Goal: Task Accomplishment & Management: Manage account settings

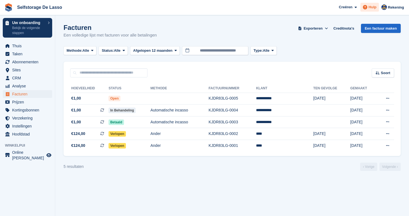
click at [366, 5] on icon at bounding box center [365, 7] width 4 height 4
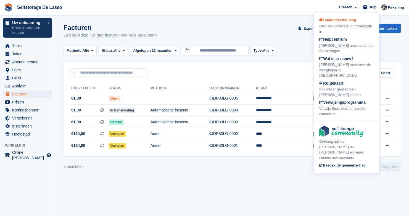
click at [357, 27] on div "Dien een ondersteuningsverzoek in" at bounding box center [346, 28] width 54 height 11
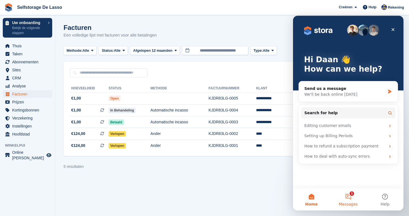
click at [352, 194] on button "1 Messages" at bounding box center [348, 199] width 37 height 22
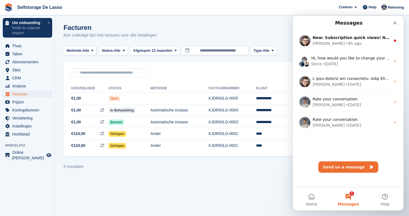
click at [358, 166] on button "Send us a message" at bounding box center [348, 166] width 60 height 11
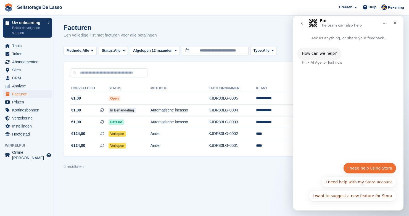
click at [375, 168] on button "I need help using Stora" at bounding box center [369, 167] width 53 height 11
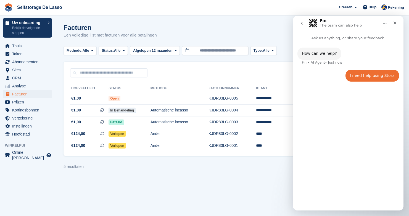
click at [365, 78] on div "I need help using Stora Daan • Just now" at bounding box center [372, 76] width 54 height 12
click at [322, 55] on div "How can we help?" at bounding box center [319, 54] width 35 height 6
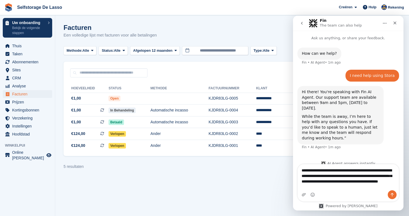
drag, startPoint x: 370, startPoint y: 169, endPoint x: 354, endPoint y: 171, distance: 16.2
click at [354, 171] on textarea "**********" at bounding box center [348, 177] width 101 height 26
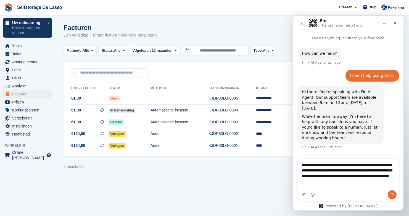
type textarea "**********"
click at [395, 194] on button "Send a message…" at bounding box center [392, 194] width 9 height 9
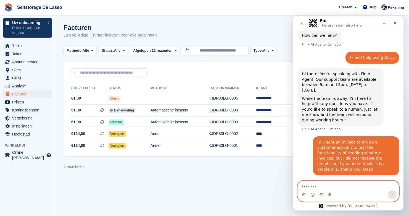
scroll to position [21, 0]
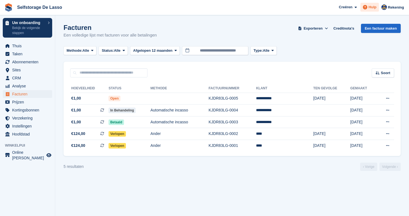
click at [366, 6] on icon at bounding box center [365, 7] width 4 height 4
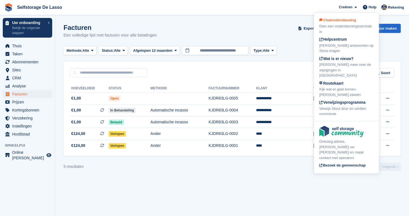
click at [341, 19] on span "Chatondersteuning" at bounding box center [337, 20] width 37 height 4
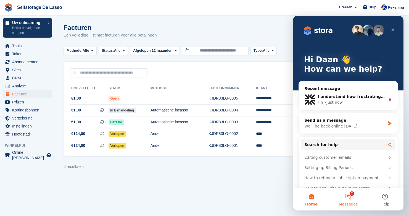
click at [351, 196] on button "2 Messages" at bounding box center [348, 199] width 37 height 22
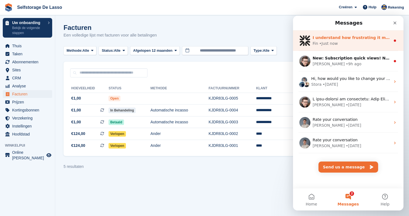
click at [346, 46] on div "Fin • Just now" at bounding box center [352, 44] width 78 height 6
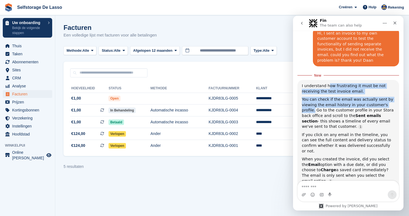
drag, startPoint x: 329, startPoint y: 67, endPoint x: 314, endPoint y: 91, distance: 27.7
click at [314, 91] on div "I understand how frustrating it must be not receiving the test invoice email. Y…" at bounding box center [348, 140] width 93 height 114
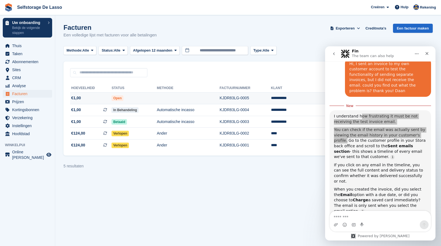
click at [305, 98] on td "**********" at bounding box center [305, 98] width 68 height 12
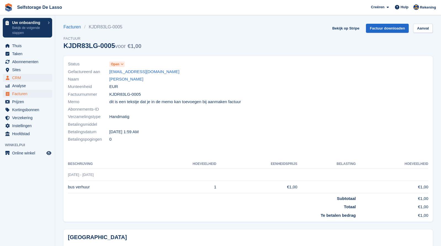
click at [17, 77] on span "CRM" at bounding box center [28, 78] width 33 height 8
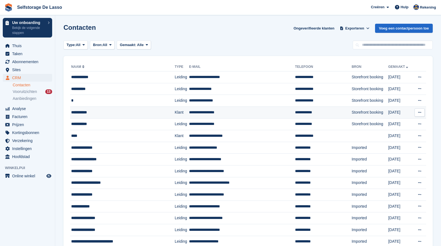
click at [207, 110] on td "**********" at bounding box center [242, 113] width 106 height 12
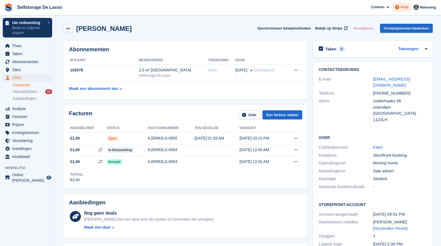
click at [400, 6] on span at bounding box center [397, 7] width 7 height 7
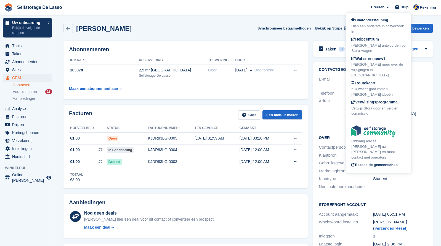
click at [366, 24] on div "Dien een ondersteuningsverzoek in" at bounding box center [378, 28] width 54 height 11
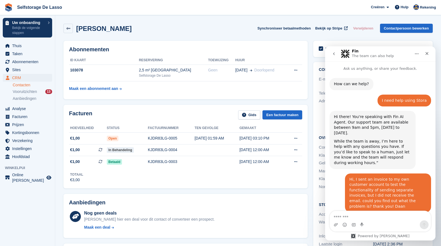
scroll to position [106, 0]
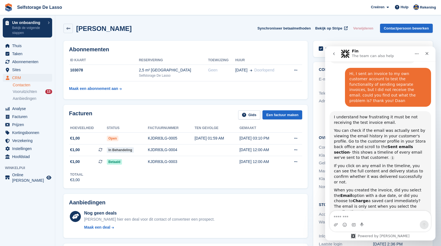
click at [296, 37] on div "daan Jansen Synchroniseer betaalmethoden Bekijk op Stripe Verwijderen Contactpe…" at bounding box center [248, 29] width 375 height 17
drag, startPoint x: 268, startPoint y: 210, endPoint x: 268, endPoint y: 205, distance: 5.5
click at [268, 210] on div "Nog geen deals Maak hier een deal voor dit contact of converteer een prospect. …" at bounding box center [185, 221] width 233 height 24
drag, startPoint x: 379, startPoint y: 177, endPoint x: 392, endPoint y: 180, distance: 13.9
click at [391, 188] on div "When you created the invoice, did you select the Email option with a due date, …" at bounding box center [380, 201] width 93 height 27
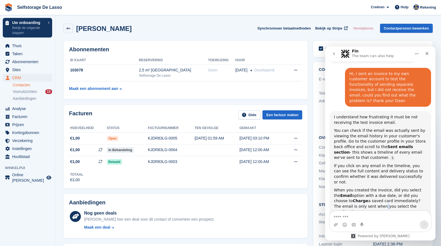
click at [360, 188] on div "When you created the invoice, did you select the Email option with a due date, …" at bounding box center [380, 201] width 93 height 27
drag, startPoint x: 366, startPoint y: 180, endPoint x: 376, endPoint y: 186, distance: 12.1
click at [378, 186] on div "I understand how frustrating it must be not receiving the test invoice email. Y…" at bounding box center [380, 172] width 93 height 114
click at [359, 218] on div "Can you see the test invoice email in the customer's sent emails timeline?" at bounding box center [380, 223] width 93 height 11
drag, startPoint x: 356, startPoint y: 181, endPoint x: 390, endPoint y: 185, distance: 33.9
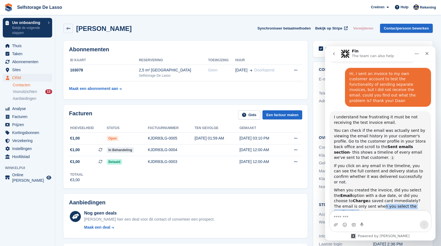
click at [392, 184] on div "I understand how frustrating it must be not receiving the test invoice email. Y…" at bounding box center [380, 172] width 93 height 114
drag, startPoint x: 349, startPoint y: 189, endPoint x: 378, endPoint y: 194, distance: 29.3
click at [378, 218] on div "Can you see the test invoice email in the customer's sent emails timeline?" at bounding box center [380, 223] width 93 height 11
click at [334, 55] on icon "go back" at bounding box center [334, 54] width 4 height 4
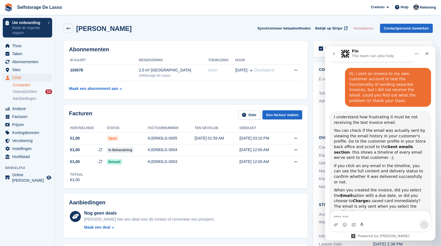
scroll to position [0, 0]
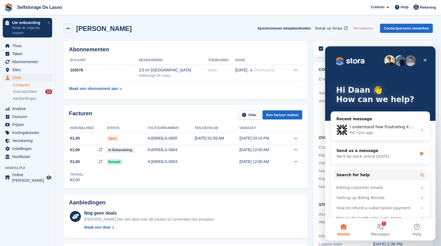
click at [346, 30] on span at bounding box center [346, 29] width 6 height 6
click at [426, 61] on icon "Close" at bounding box center [425, 60] width 4 height 4
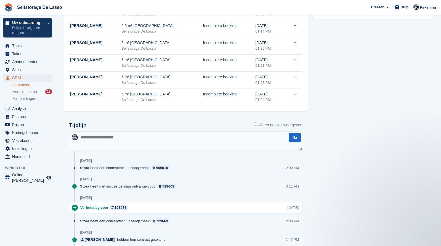
scroll to position [339, 0]
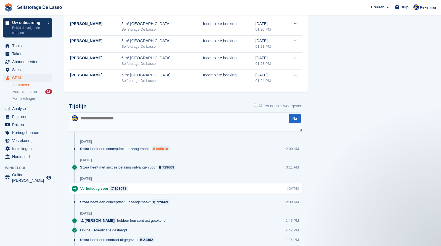
click at [166, 148] on div "905010" at bounding box center [162, 148] width 12 height 5
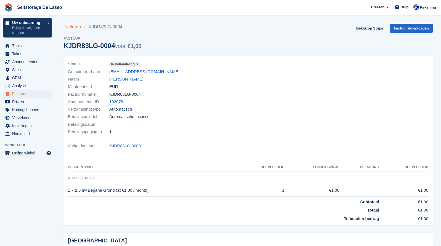
click at [80, 28] on link "Facturen" at bounding box center [73, 27] width 21 height 7
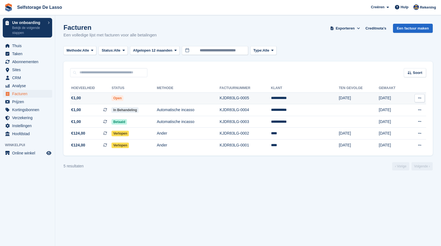
click at [123, 99] on span "Open" at bounding box center [118, 99] width 12 height 6
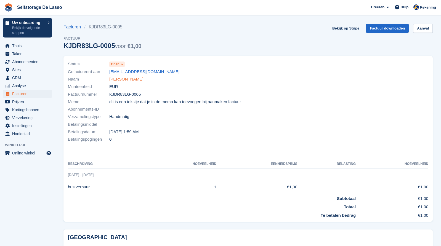
click at [123, 78] on link "[PERSON_NAME]" at bounding box center [126, 79] width 34 height 6
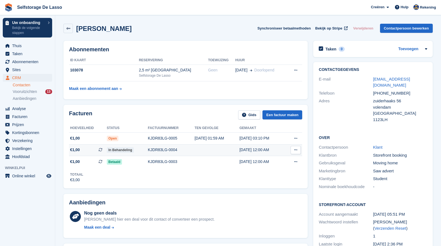
click at [173, 153] on td "KJDR83LG-0004" at bounding box center [171, 150] width 47 height 12
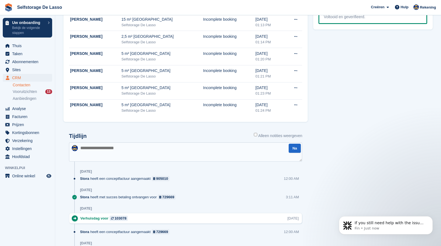
scroll to position [310, 0]
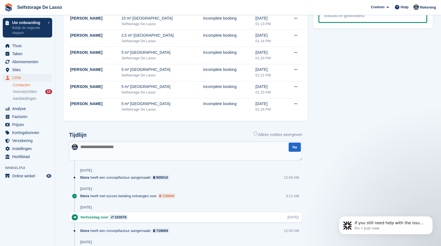
click at [174, 196] on div "729669" at bounding box center [168, 196] width 12 height 5
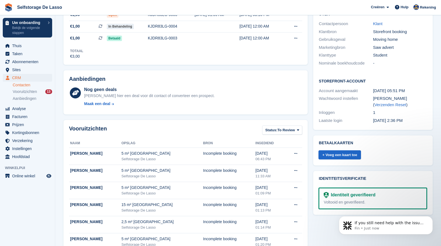
scroll to position [0, 0]
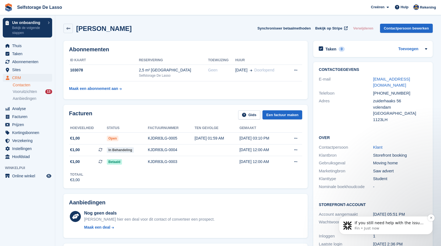
click at [387, 225] on span "If you still need help with the issue of not receiving the test invoice email, …" at bounding box center [389, 239] width 69 height 37
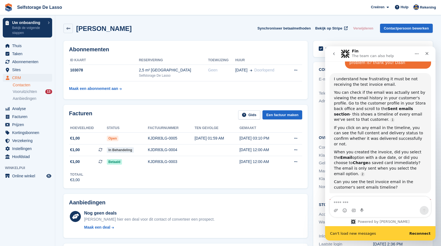
scroll to position [168, 0]
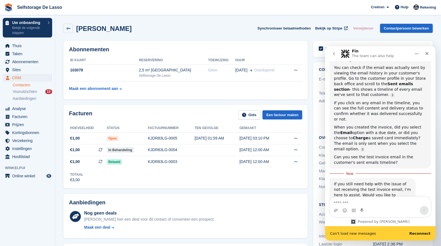
click at [422, 232] on b "Reconnect" at bounding box center [419, 234] width 21 height 4
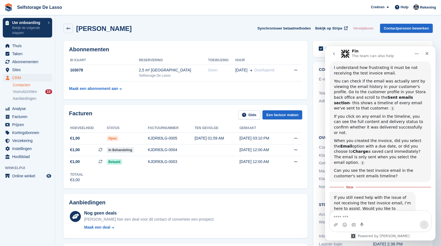
drag, startPoint x: 355, startPoint y: 161, endPoint x: 368, endPoint y: 168, distance: 14.5
click at [355, 192] on div "If you still need help with the issue of not receiving the test invoice email, …" at bounding box center [373, 211] width 86 height 39
drag, startPoint x: 390, startPoint y: 175, endPoint x: 392, endPoint y: 180, distance: 4.9
click at [392, 196] on div "If you still need help with the issue of not receiving the test invoice email, …" at bounding box center [372, 212] width 77 height 33
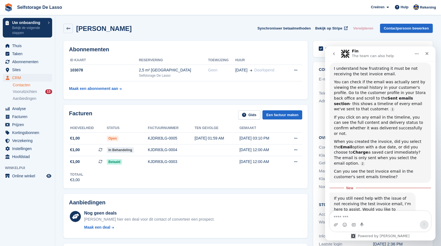
click at [387, 196] on div "If you still need help with the issue of not receiving the test invoice email, …" at bounding box center [372, 212] width 77 height 33
click at [348, 216] on textarea "Message…" at bounding box center [380, 215] width 101 height 9
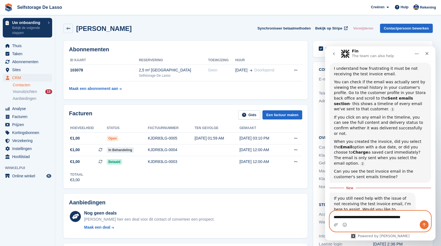
type textarea "**********"
click at [423, 225] on icon "Send a message…" at bounding box center [424, 225] width 3 height 4
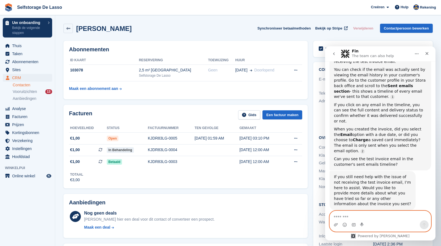
scroll to position [184, 0]
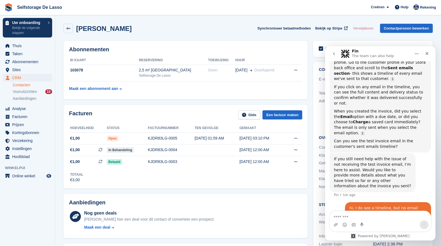
click at [336, 54] on icon "go back" at bounding box center [334, 54] width 4 height 4
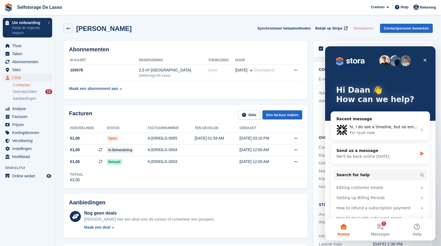
scroll to position [0, 0]
click at [424, 58] on icon "Close" at bounding box center [425, 60] width 4 height 4
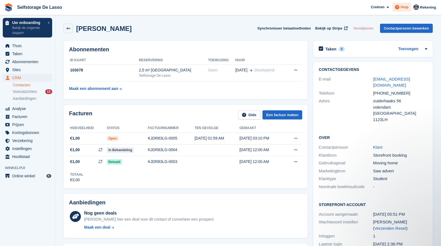
click at [402, 7] on span "Hulp" at bounding box center [405, 7] width 8 height 6
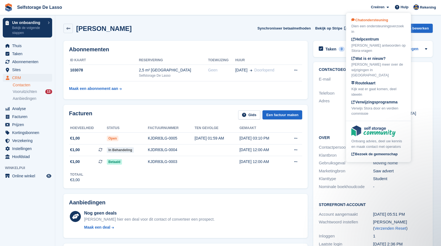
click at [377, 27] on div "Dien een ondersteuningsverzoek in" at bounding box center [378, 28] width 54 height 11
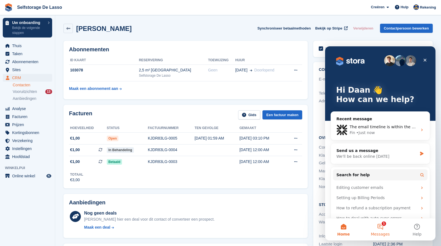
click at [384, 226] on button "1 Messages" at bounding box center [380, 230] width 37 height 22
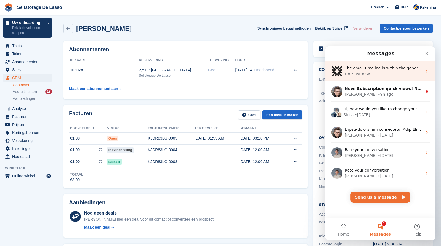
click at [389, 73] on div "Fin • Just now" at bounding box center [384, 74] width 78 height 6
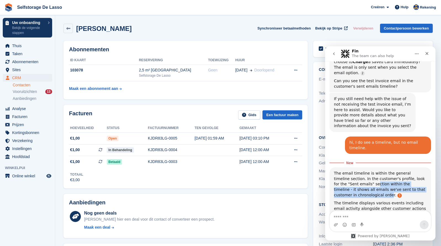
drag, startPoint x: 368, startPoint y: 150, endPoint x: 374, endPoint y: 162, distance: 13.1
click at [368, 171] on div "The email timeline is within the general timeline section. In the customer's pr…" at bounding box center [380, 184] width 93 height 27
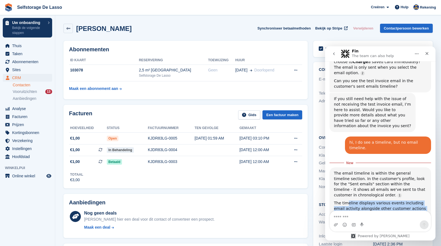
drag, startPoint x: 348, startPoint y: 170, endPoint x: 395, endPoint y: 178, distance: 46.8
click at [395, 201] on div "The timeline displays various events including email activity alongside other c…" at bounding box center [380, 209] width 93 height 16
click at [396, 201] on div "The timeline displays various events including email activity alongside other c…" at bounding box center [380, 209] width 93 height 16
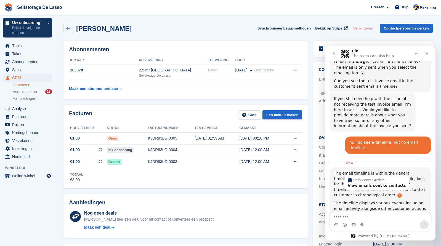
click at [398, 194] on link "Source reference 12011319:" at bounding box center [400, 196] width 4 height 4
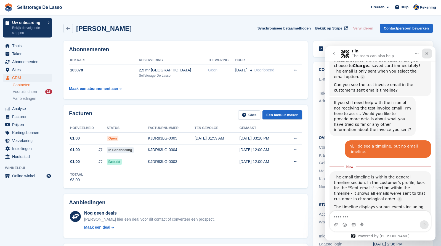
click at [426, 54] on icon "Close" at bounding box center [427, 53] width 4 height 4
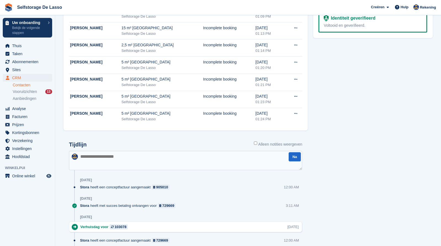
scroll to position [387, 0]
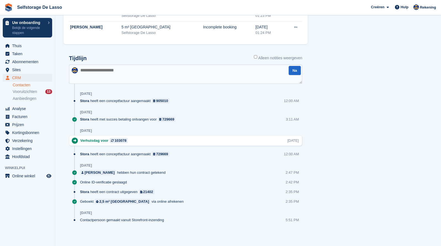
click at [75, 140] on icon at bounding box center [75, 141] width 6 height 6
click at [76, 140] on icon at bounding box center [75, 141] width 6 height 6
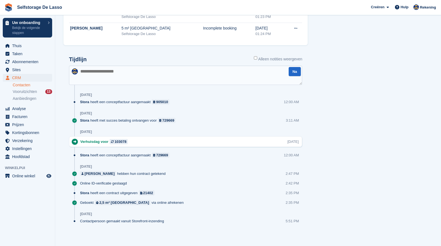
click at [256, 58] on label "Alleen notities weergeven" at bounding box center [278, 59] width 49 height 6
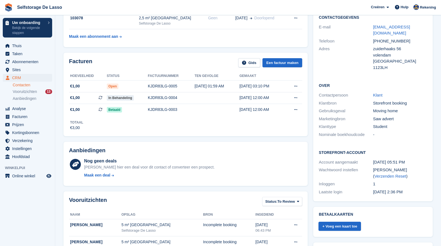
scroll to position [0, 0]
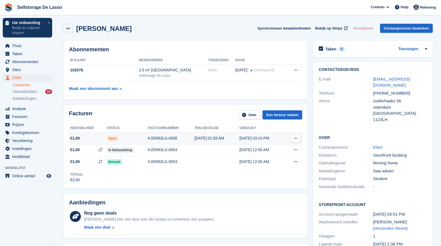
click at [108, 139] on span "Open" at bounding box center [113, 139] width 12 height 6
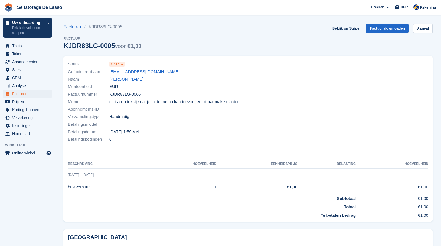
drag, startPoint x: 83, startPoint y: 98, endPoint x: 179, endPoint y: 139, distance: 104.3
click at [179, 139] on div "Status Open Gefactureerd aan [EMAIL_ADDRESS][DOMAIN_NAME] Naam [PERSON_NAME] Mu…" at bounding box center [157, 101] width 184 height 89
click at [181, 139] on div "Betalingspogingen 0" at bounding box center [156, 139] width 177 height 7
click at [399, 8] on icon at bounding box center [397, 7] width 4 height 4
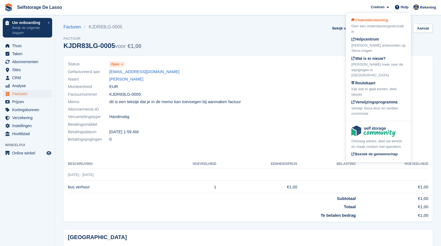
click at [368, 29] on div "Dien een ondersteuningsverzoek in" at bounding box center [378, 28] width 54 height 11
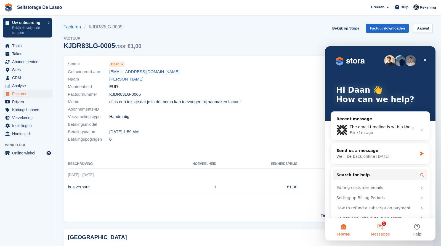
click at [390, 227] on button "1 Messages" at bounding box center [380, 230] width 37 height 22
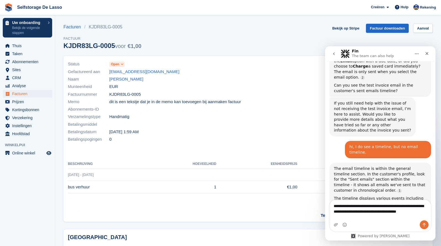
scroll to position [246, 0]
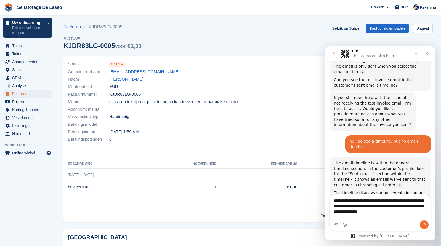
type textarea "**********"
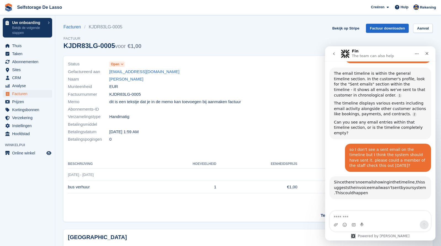
scroll to position [379, 0]
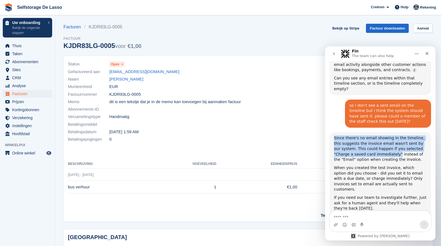
drag, startPoint x: 354, startPoint y: 107, endPoint x: 396, endPoint y: 114, distance: 43.0
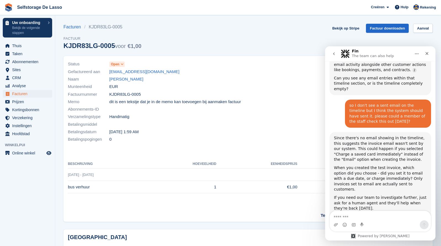
click at [399, 136] on div "Since there's no email showing in the timeline, this suggests the invoice email…" at bounding box center [380, 149] width 93 height 27
drag, startPoint x: 397, startPoint y: 113, endPoint x: 409, endPoint y: 120, distance: 13.6
click at [409, 136] on div "Since there's no email showing in the timeline, this suggests the invoice email…" at bounding box center [380, 149] width 93 height 27
drag, startPoint x: 351, startPoint y: 127, endPoint x: 400, endPoint y: 135, distance: 49.6
click at [400, 165] on div "When you created the test invoice, which option did you choose - did you set it…" at bounding box center [380, 178] width 93 height 27
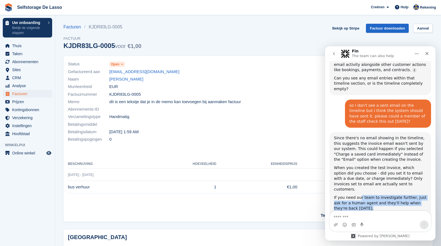
drag, startPoint x: 360, startPoint y: 151, endPoint x: 372, endPoint y: 160, distance: 15.2
click at [372, 195] on div "If you need our team to investigate further, just ask for a human agent and the…" at bounding box center [380, 203] width 93 height 16
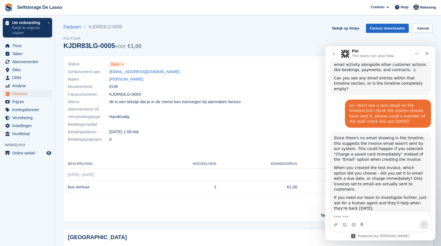
click at [380, 195] on div "If you need our team to investigate further, just ask for a human agent and the…" at bounding box center [380, 203] width 93 height 16
drag, startPoint x: 342, startPoint y: 126, endPoint x: 401, endPoint y: 127, distance: 59.1
click at [370, 165] on div "When you created the test invoice, which option did you choose - did you set it…" at bounding box center [380, 178] width 93 height 27
click at [390, 165] on div "When you created the test invoice, which option did you choose - did you set it…" at bounding box center [380, 178] width 93 height 27
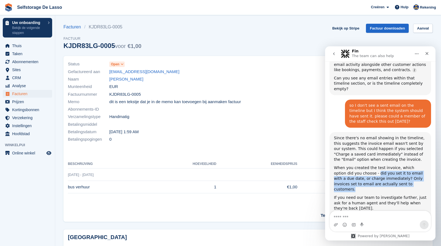
drag, startPoint x: 366, startPoint y: 133, endPoint x: 404, endPoint y: 143, distance: 39.5
click at [404, 165] on div "When you created the test invoice, which option did you choose - did you set it…" at bounding box center [380, 178] width 93 height 27
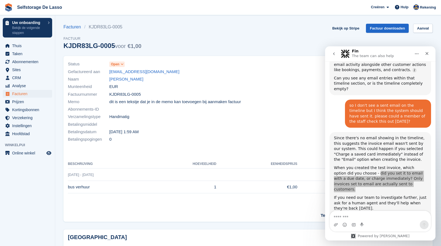
drag, startPoint x: 229, startPoint y: 128, endPoint x: 222, endPoint y: 122, distance: 9.1
click at [230, 128] on div "Betalingsdatum [DATE] 1:59 AM" at bounding box center [156, 131] width 177 height 7
click at [28, 92] on span "Facturen" at bounding box center [28, 94] width 33 height 8
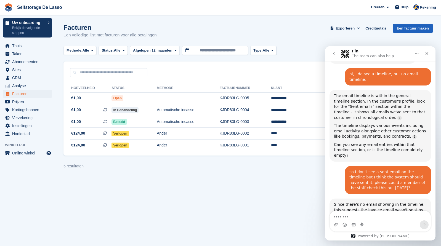
scroll to position [366, 0]
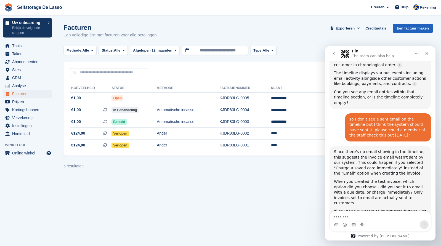
click at [406, 27] on link "Een factuur maken" at bounding box center [413, 28] width 40 height 9
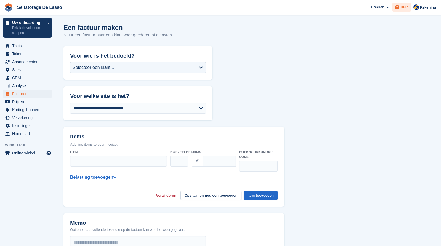
click at [398, 6] on icon at bounding box center [397, 7] width 4 height 4
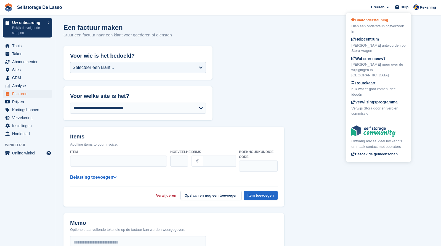
click at [387, 28] on div "Dien een ondersteuningsverzoek in" at bounding box center [378, 28] width 54 height 11
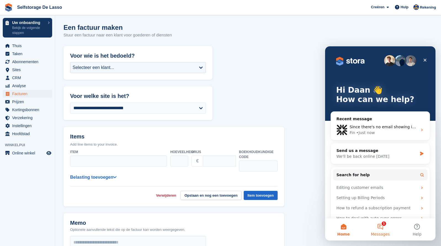
click at [383, 227] on button "1 Messages" at bounding box center [380, 230] width 37 height 22
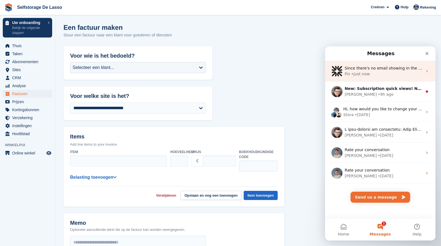
click at [384, 71] on div "Since there's no email showing in the timeline, this suggests the invoice email…" at bounding box center [384, 68] width 78 height 6
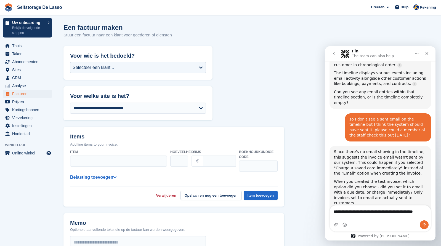
scroll to position [372, 0]
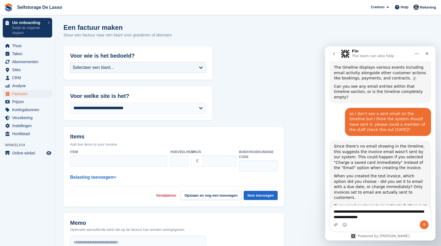
type textarea "**********"
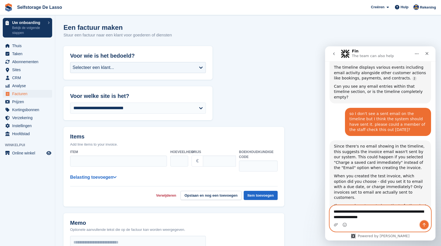
click at [421, 225] on button "Send a message…" at bounding box center [424, 225] width 9 height 9
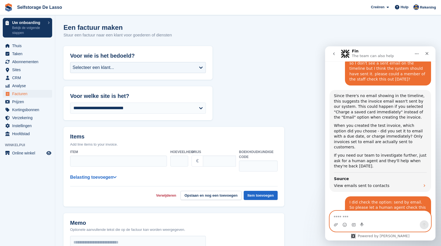
scroll to position [425, 0]
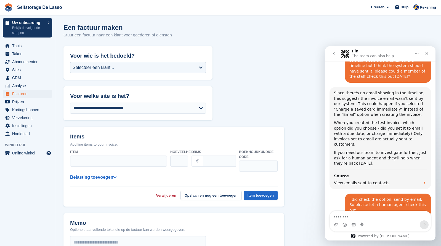
click at [309, 117] on form "**********" at bounding box center [247, 217] width 369 height 342
click at [429, 54] on icon "Close" at bounding box center [427, 53] width 4 height 4
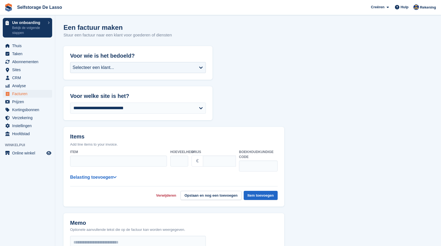
scroll to position [0, 0]
click at [33, 154] on span "Online winkel" at bounding box center [28, 153] width 33 height 8
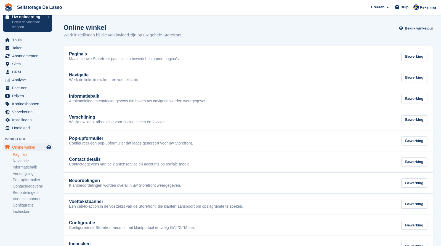
scroll to position [7, 0]
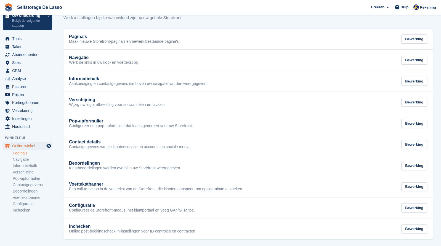
click at [23, 154] on link "Pagina's" at bounding box center [32, 153] width 39 height 5
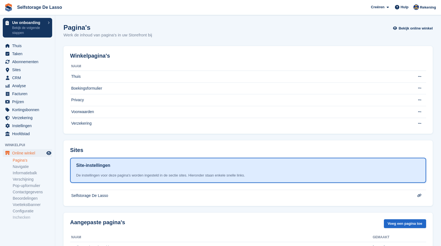
scroll to position [35, 0]
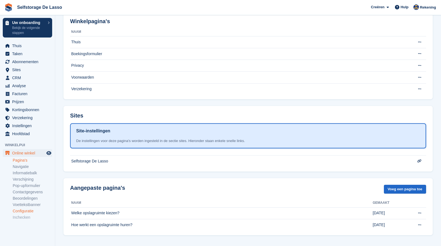
click at [26, 213] on link "Configuratie" at bounding box center [32, 211] width 39 height 5
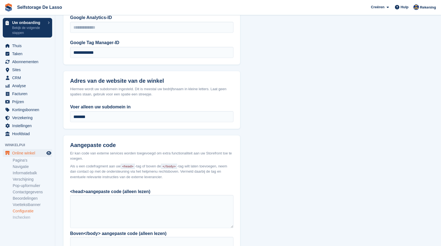
scroll to position [419, 0]
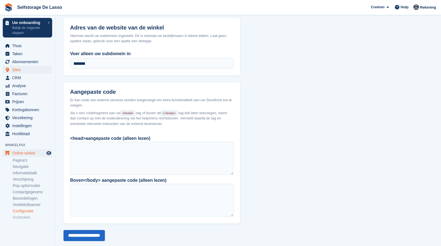
click at [20, 71] on span "Sites" at bounding box center [28, 70] width 33 height 8
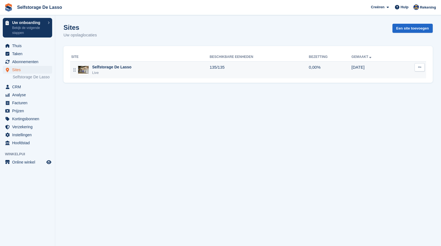
click at [110, 67] on div "Selfstorage De Lasso" at bounding box center [111, 67] width 39 height 6
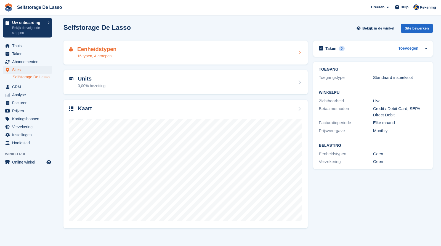
click at [100, 48] on h2 "Eenheidstypen" at bounding box center [96, 49] width 39 height 6
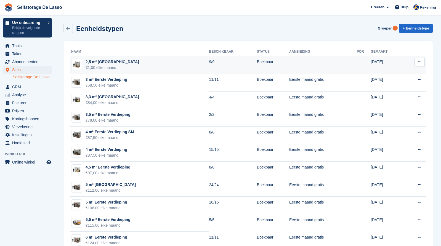
click at [107, 62] on div "2,5 m² [GEOGRAPHIC_DATA]" at bounding box center [113, 62] width 54 height 6
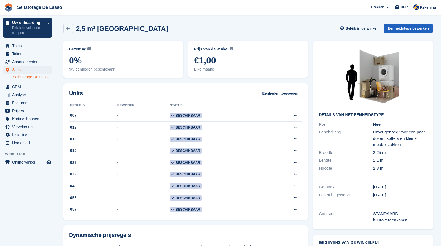
click at [393, 31] on link "Eenheidstype bewerken" at bounding box center [408, 28] width 49 height 9
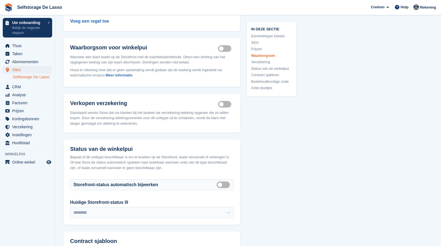
scroll to position [680, 0]
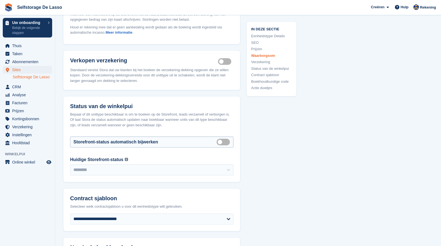
click at [225, 142] on label "Auto manage storefront status" at bounding box center [224, 142] width 15 height 1
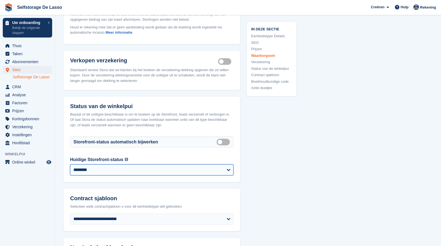
select select "**********"
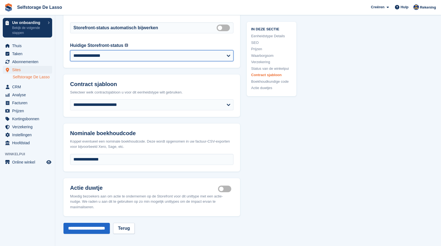
scroll to position [861, 0]
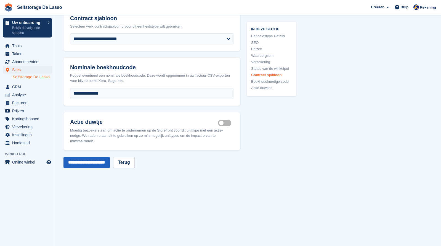
click at [107, 165] on input "**********" at bounding box center [86, 162] width 46 height 11
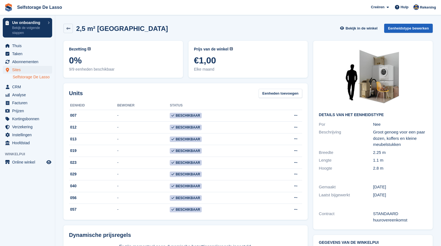
click at [410, 28] on link "Eenheidstype bewerken" at bounding box center [408, 28] width 49 height 9
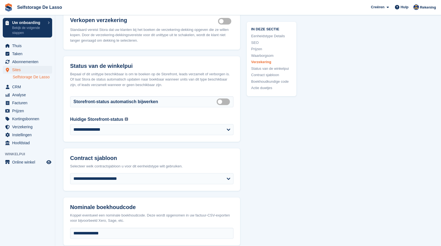
scroll to position [723, 0]
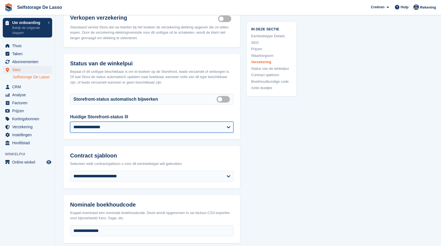
select select "********"
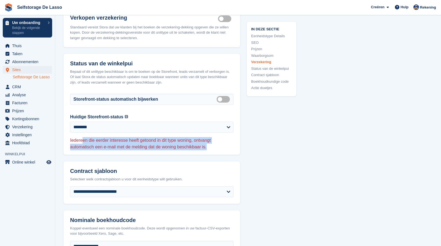
drag, startPoint x: 83, startPoint y: 145, endPoint x: 215, endPoint y: 155, distance: 132.6
click at [215, 150] on p "Iedereen die eerder interesse heeft getoond in dit type woning, ontvangt automa…" at bounding box center [151, 143] width 163 height 13
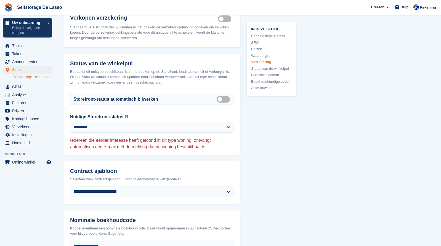
click at [215, 150] on p "Iedereen die eerder interesse heeft getoond in dit type woning, ontvangt automa…" at bounding box center [151, 143] width 163 height 13
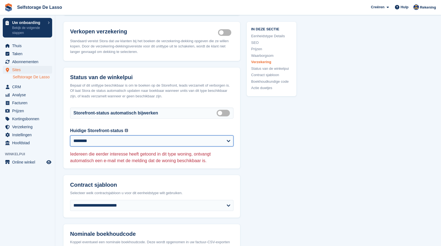
scroll to position [708, 0]
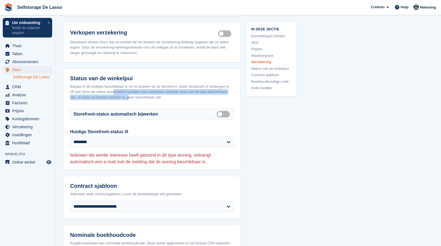
drag, startPoint x: 161, startPoint y: 95, endPoint x: 166, endPoint y: 101, distance: 7.8
click at [161, 100] on div "Bepaal of dit unittype beschikbaar is om te boeken op de Storefront, leads verz…" at bounding box center [151, 92] width 163 height 16
click at [170, 100] on div "Bepaal of dit unittype beschikbaar is om te boeken op de Storefront, leads verz…" at bounding box center [151, 92] width 163 height 16
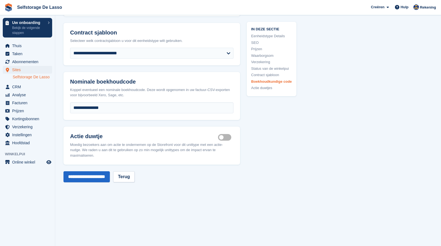
scroll to position [939, 0]
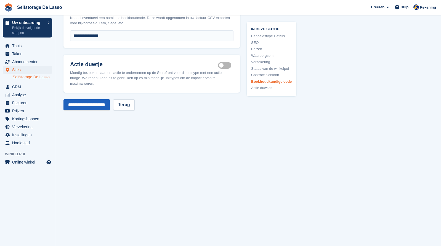
click at [104, 107] on input "**********" at bounding box center [86, 104] width 46 height 11
